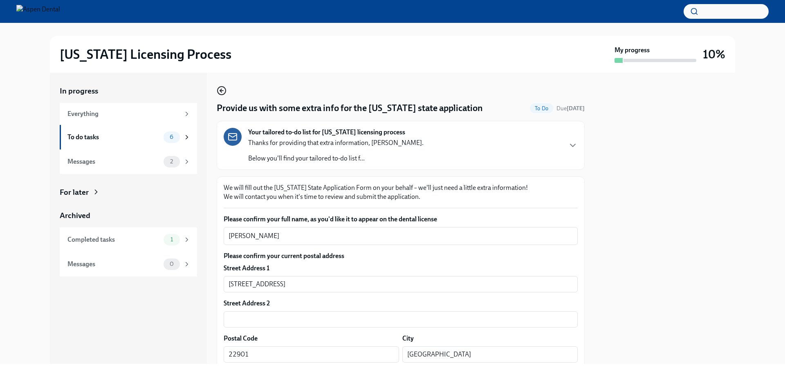
click at [225, 88] on circle "button" at bounding box center [221, 91] width 8 height 8
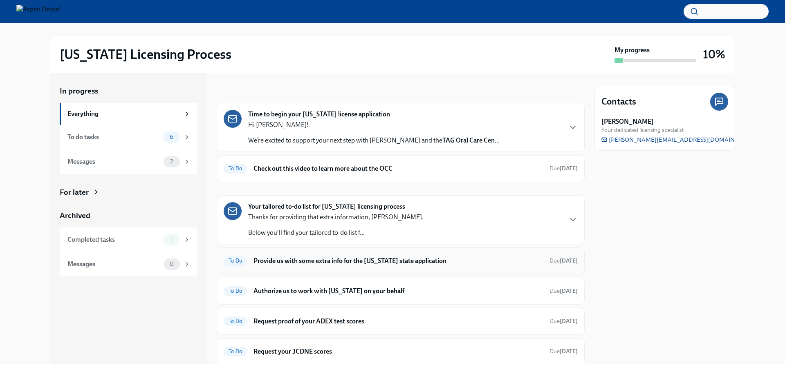
click at [396, 264] on h6 "Provide us with some extra info for the [US_STATE] state application" at bounding box center [397, 261] width 289 height 9
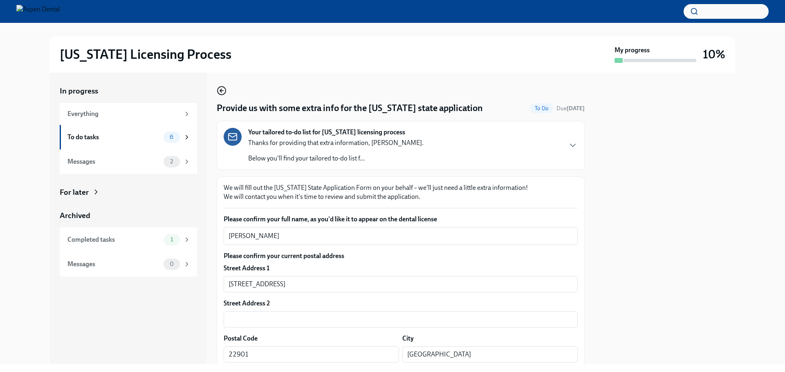
click at [221, 92] on icon "button" at bounding box center [221, 90] width 2 height 3
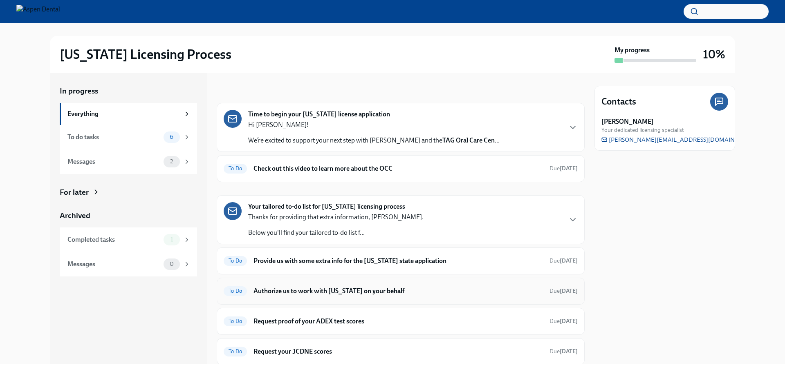
click at [387, 291] on h6 "Authorize us to work with [US_STATE] on your behalf" at bounding box center [397, 291] width 289 height 9
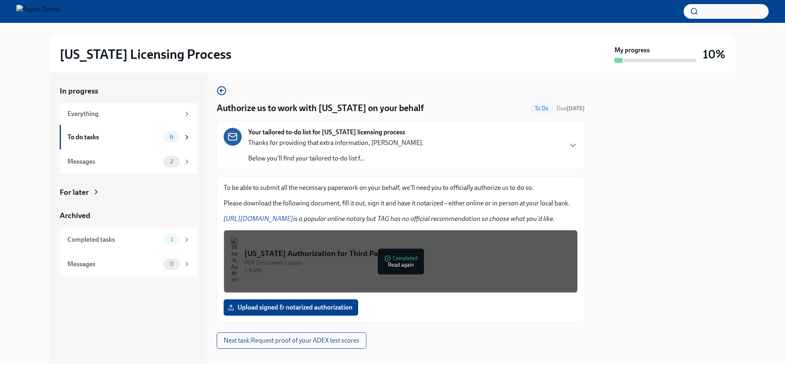
click at [295, 264] on div "PDF Document • 1 pages" at bounding box center [407, 263] width 326 height 8
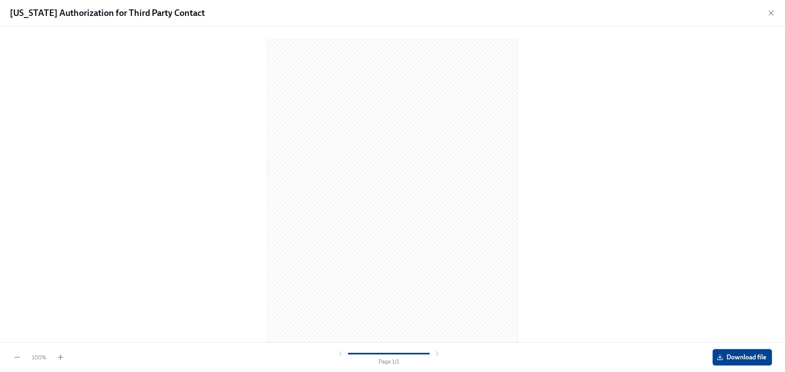
click at [719, 363] on button "Download file" at bounding box center [741, 357] width 59 height 16
drag, startPoint x: 768, startPoint y: 13, endPoint x: 761, endPoint y: 17, distance: 8.8
click at [770, 15] on icon "button" at bounding box center [771, 13] width 8 height 8
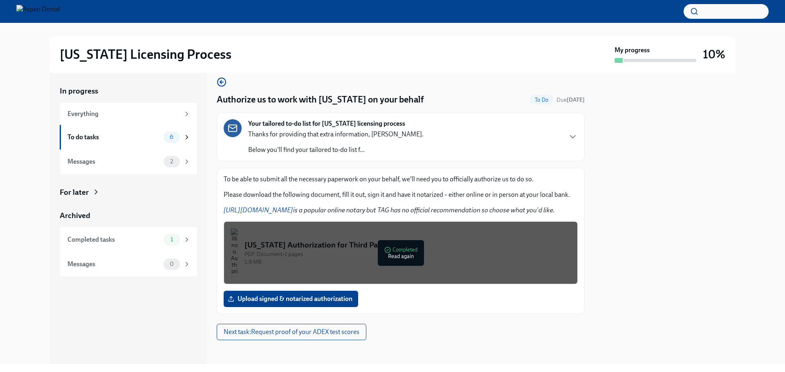
scroll to position [11, 0]
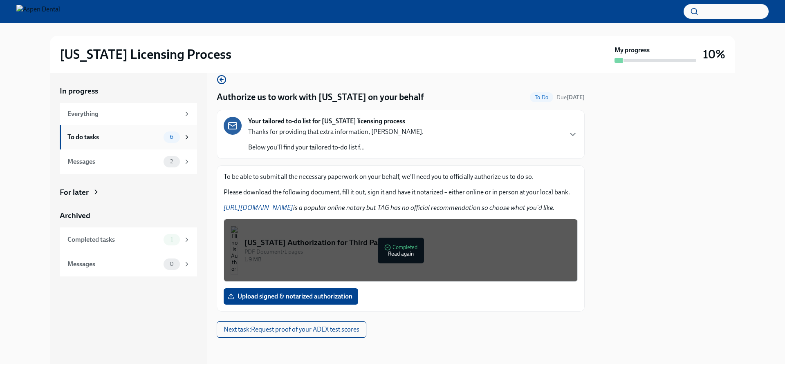
click at [83, 138] on div "To do tasks" at bounding box center [113, 137] width 93 height 9
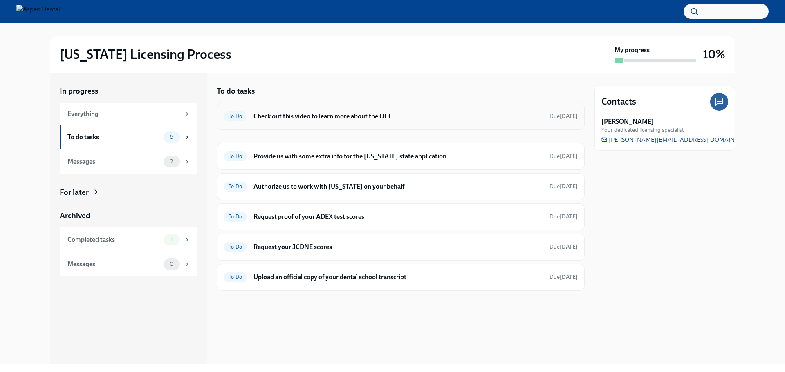
click at [396, 111] on div "To Do Check out this video to learn more about the OCC Due [DATE]" at bounding box center [401, 116] width 354 height 13
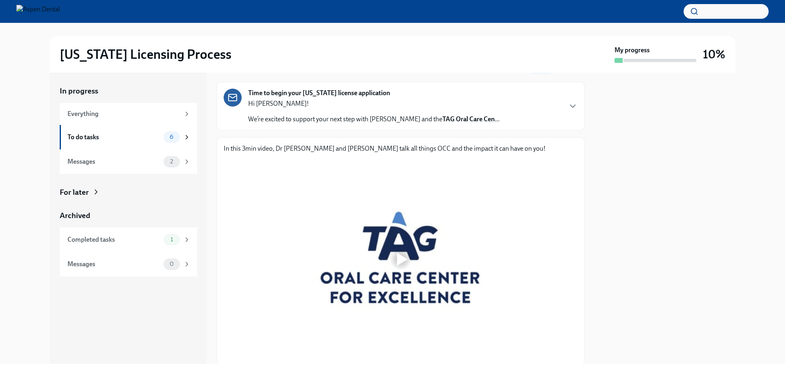
scroll to position [93, 0]
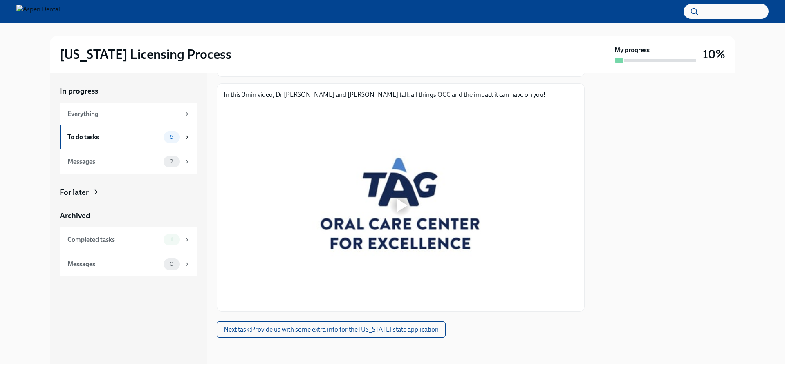
click at [366, 234] on div at bounding box center [401, 205] width 354 height 199
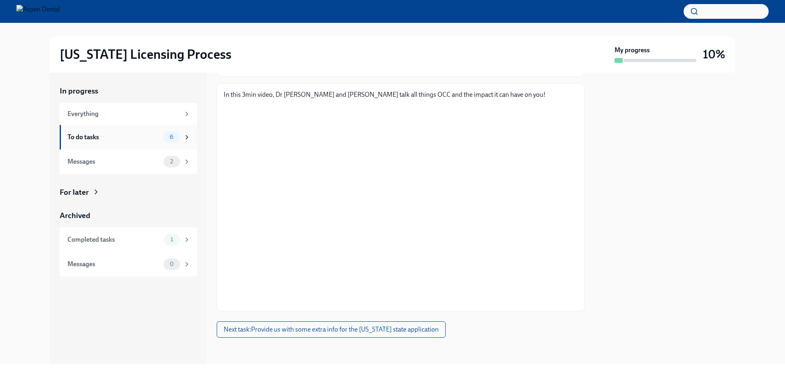
click at [78, 141] on div "To do tasks" at bounding box center [113, 137] width 93 height 9
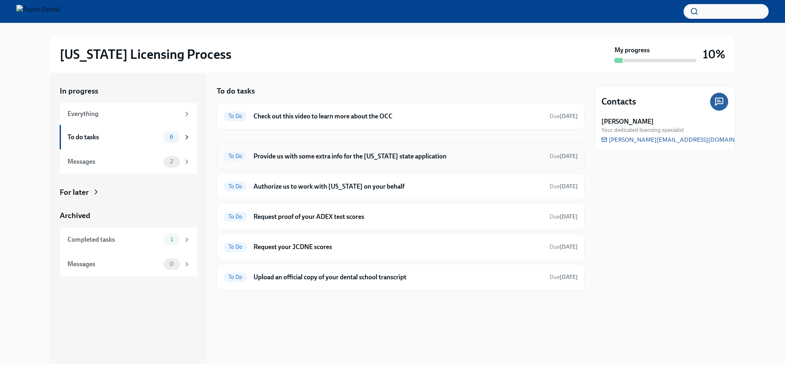
click at [348, 159] on h6 "Provide us with some extra info for the [US_STATE] state application" at bounding box center [397, 156] width 289 height 9
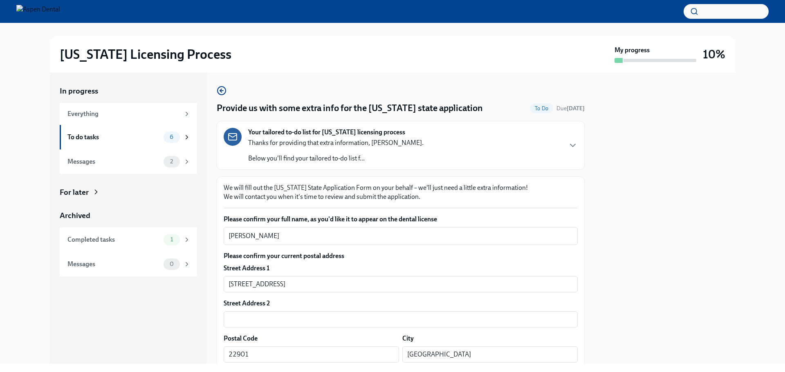
click at [384, 156] on p "Below you'll find your tailored to-do list f..." at bounding box center [335, 158] width 175 height 9
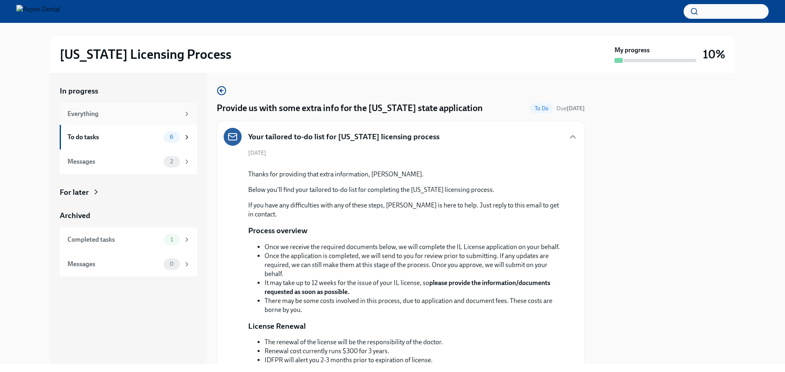
click at [113, 111] on div "Everything" at bounding box center [123, 114] width 112 height 9
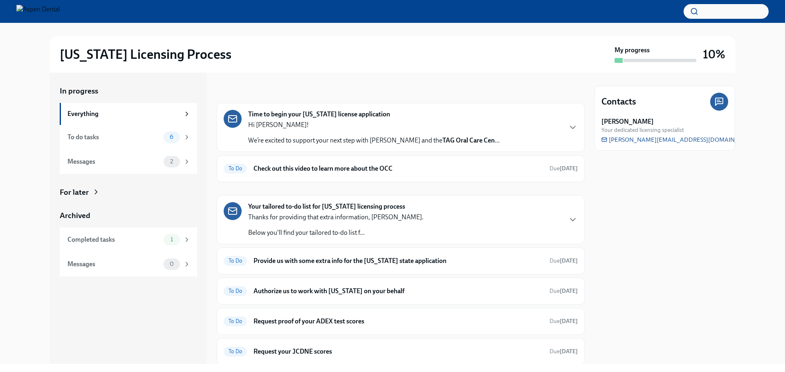
click at [371, 139] on p "We’re excited to support your next step with Aspen Dental and the TAG Oral Care…" at bounding box center [373, 140] width 251 height 9
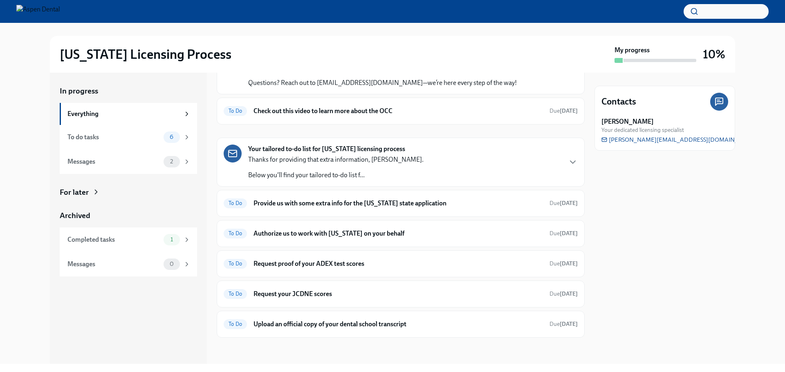
scroll to position [327, 0]
click at [360, 116] on h6 "Check out this video to learn more about the OCC" at bounding box center [397, 111] width 289 height 9
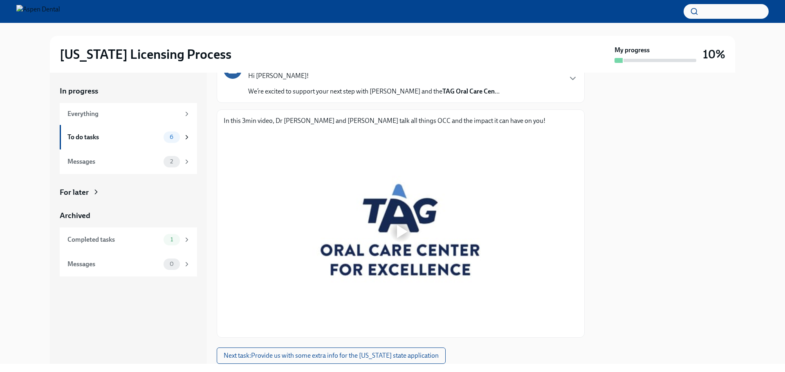
scroll to position [52, 0]
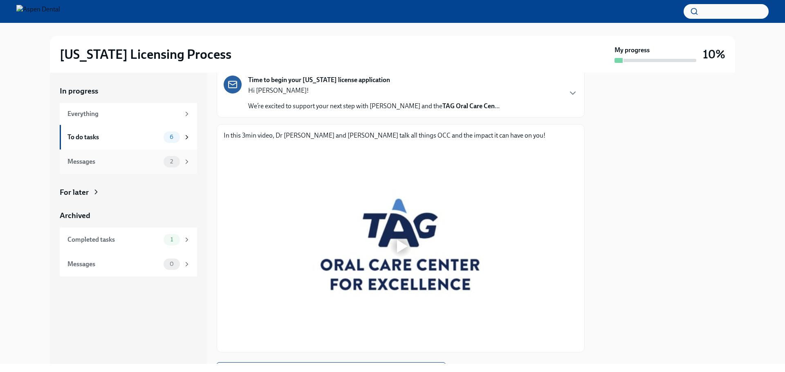
click at [154, 160] on div "Messages" at bounding box center [113, 161] width 93 height 9
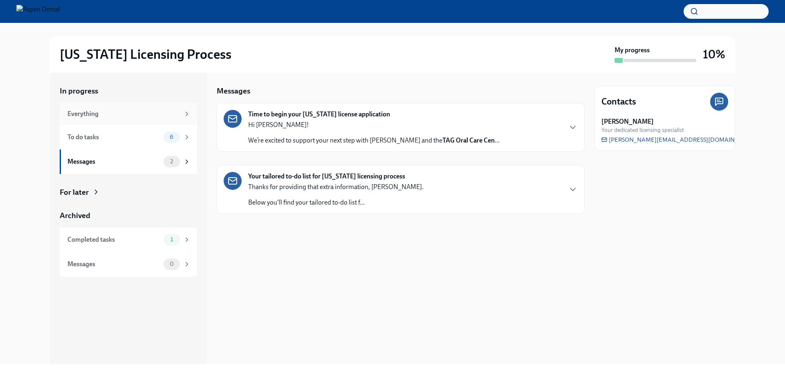
click at [178, 115] on div "Everything" at bounding box center [123, 114] width 112 height 9
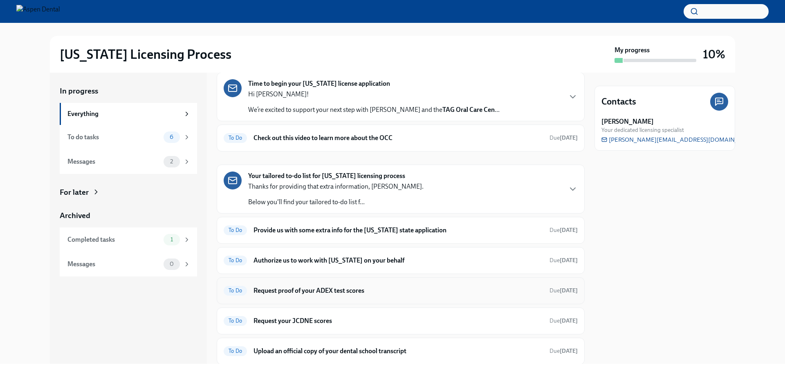
scroll to position [58, 0]
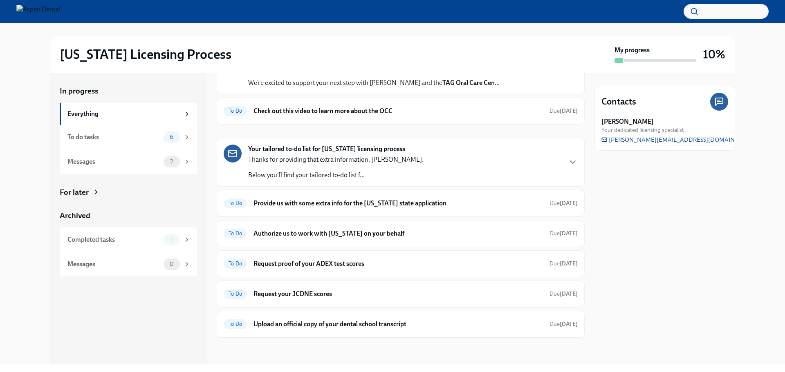
click at [352, 180] on div "Your tailored to-do list for [US_STATE] licensing process Thanks for providing …" at bounding box center [401, 162] width 368 height 49
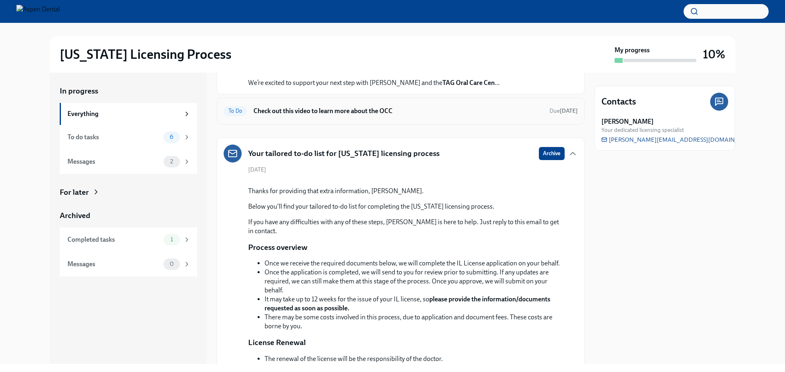
click at [364, 118] on div "To Do Check out this video to learn more about the OCC Due [DATE]" at bounding box center [401, 111] width 368 height 27
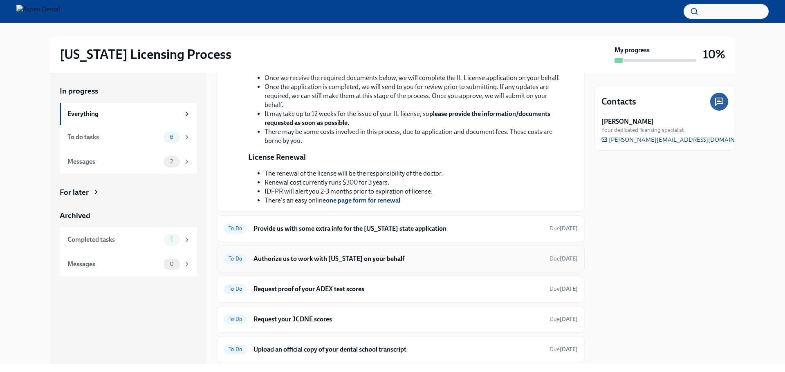
scroll to position [362, 0]
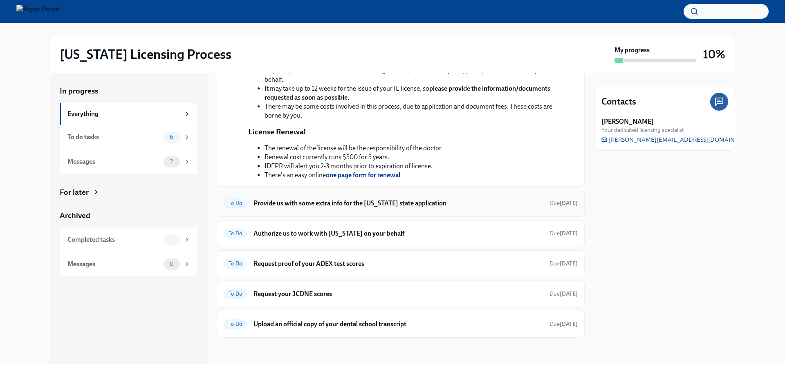
click at [390, 206] on h6 "Provide us with some extra info for the [US_STATE] state application" at bounding box center [397, 203] width 289 height 9
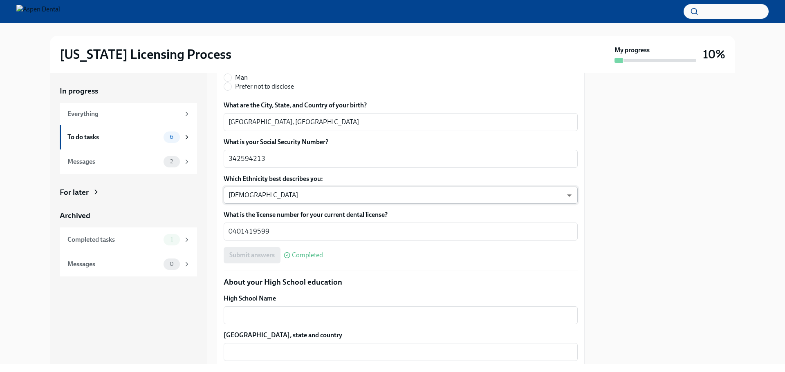
scroll to position [450, 0]
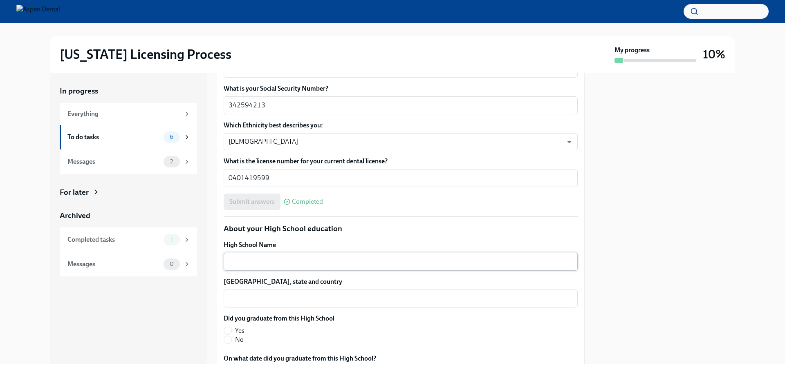
click at [349, 259] on textarea "High School Name" at bounding box center [400, 262] width 344 height 10
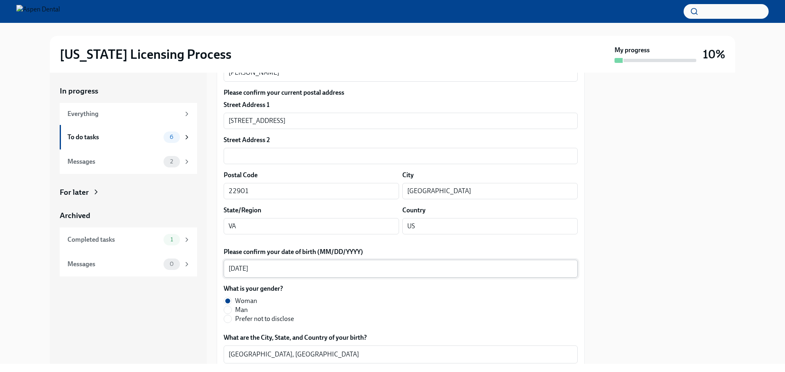
scroll to position [0, 0]
